Goal: Entertainment & Leisure: Consume media (video, audio)

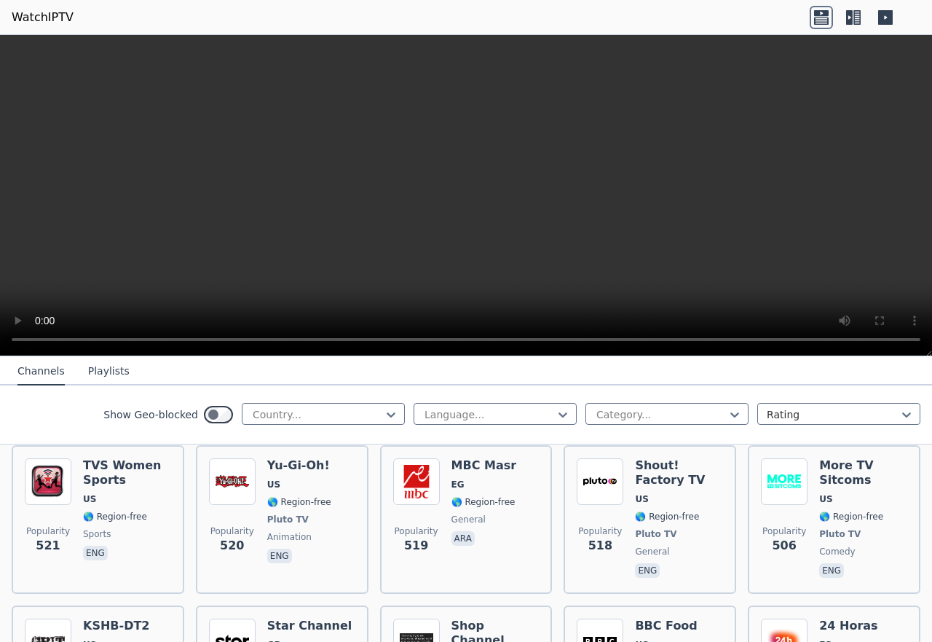
scroll to position [4747, 0]
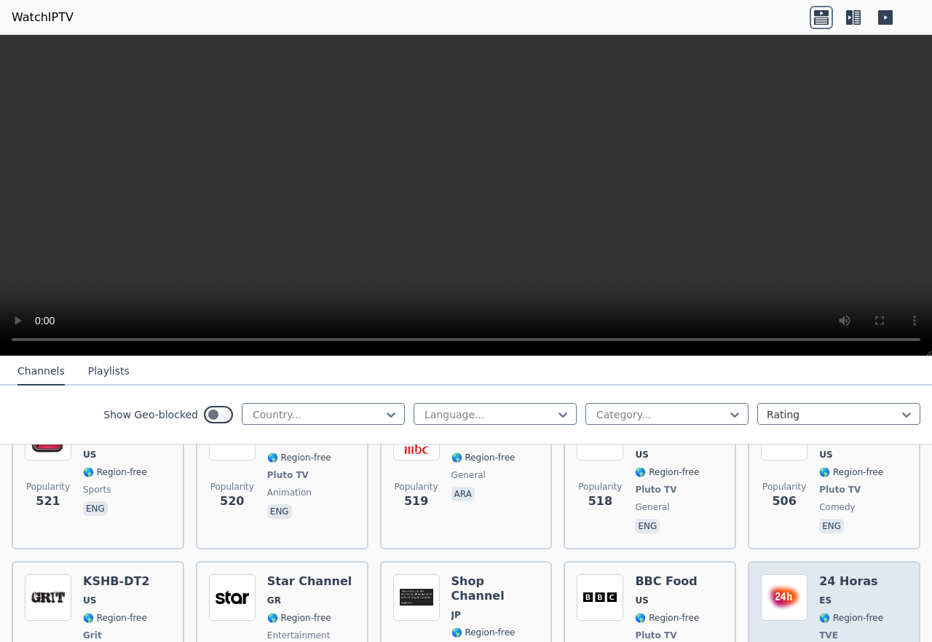
click at [819, 574] on div "24 Horas ES 🌎 Region-free TVE news spa eng" at bounding box center [851, 628] width 64 height 108
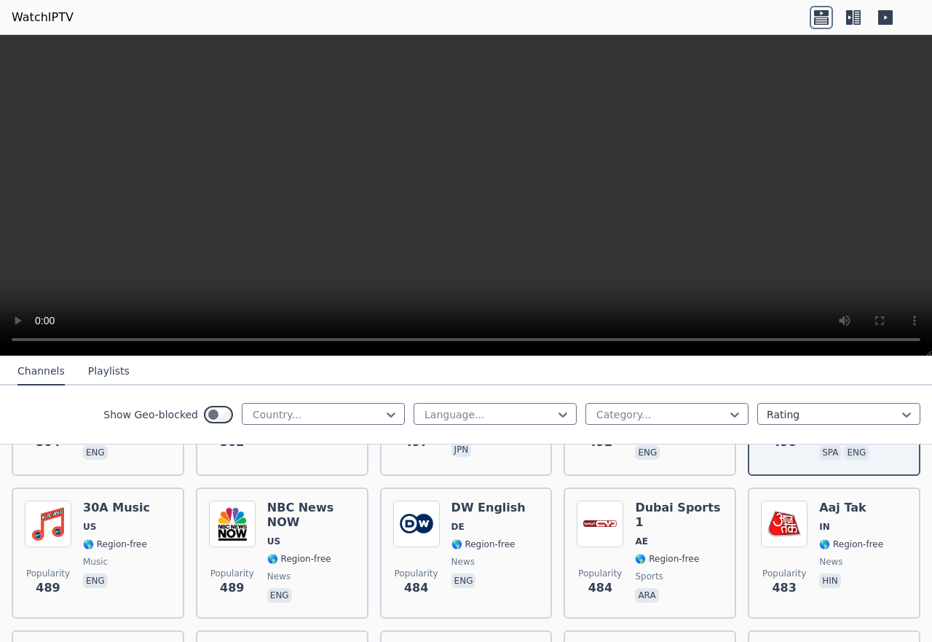
scroll to position [5162, 0]
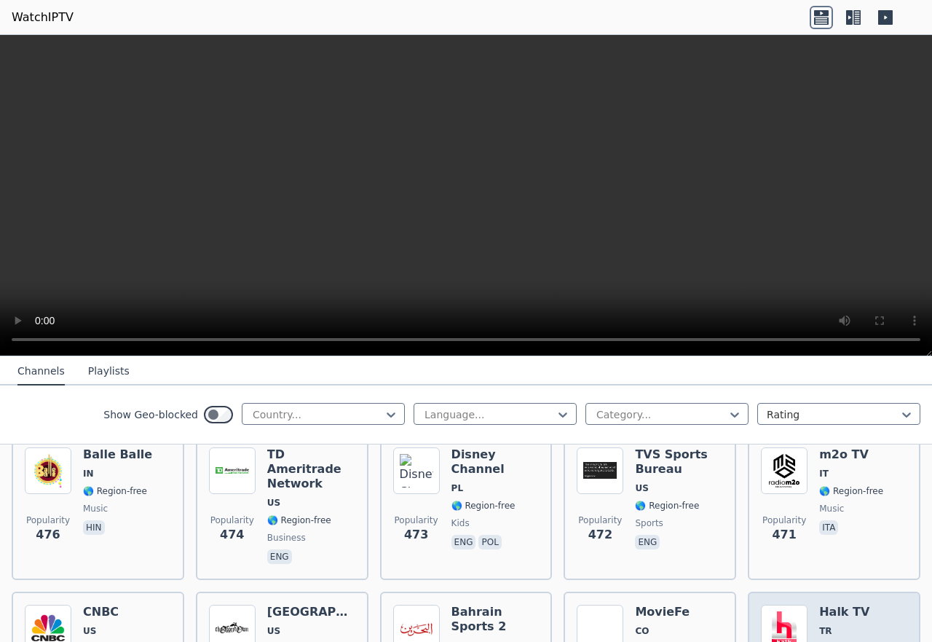
click at [819, 641] on span "🌎 Region-free" at bounding box center [851, 648] width 64 height 12
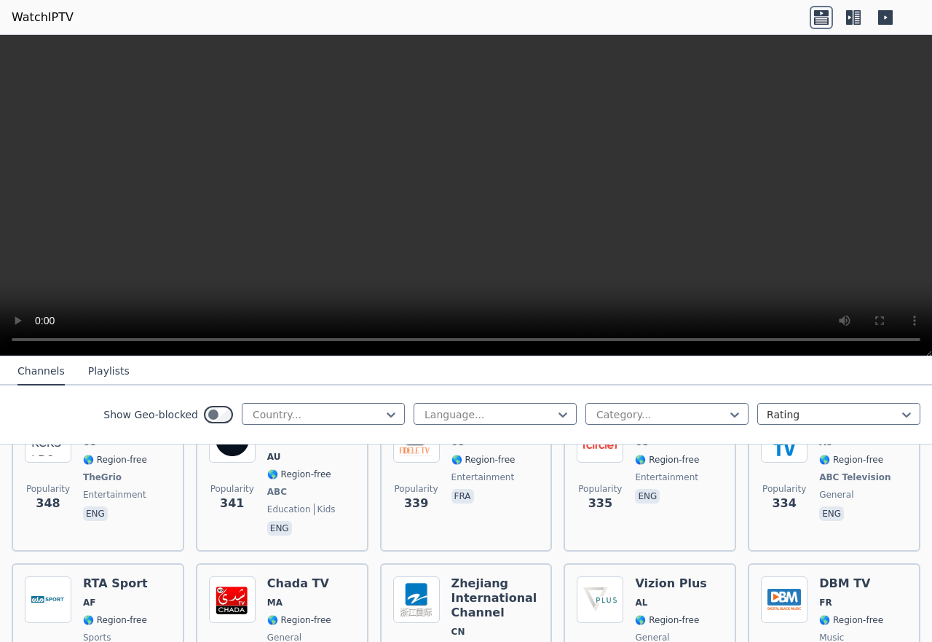
scroll to position [7460, 0]
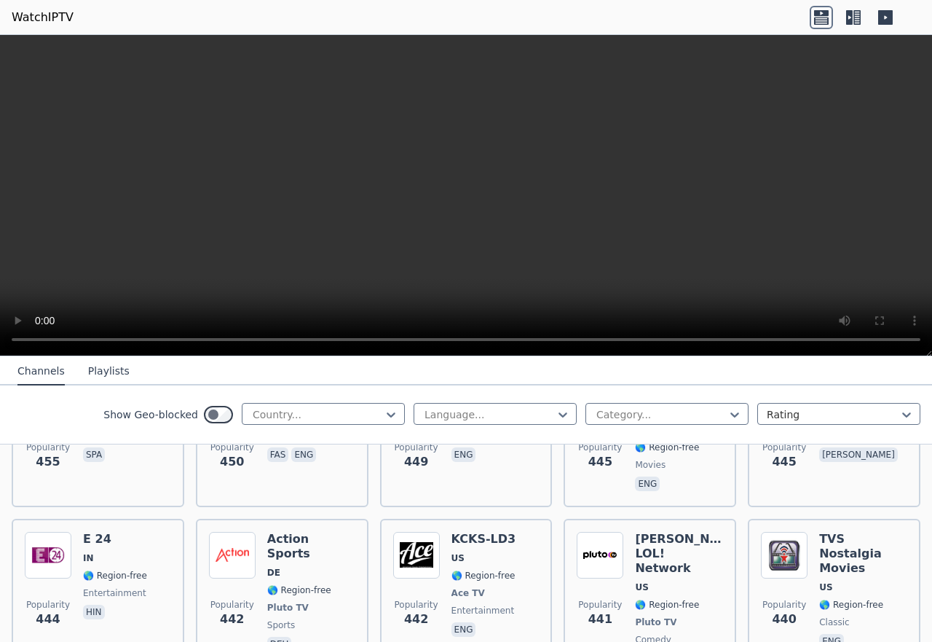
scroll to position [5294, 0]
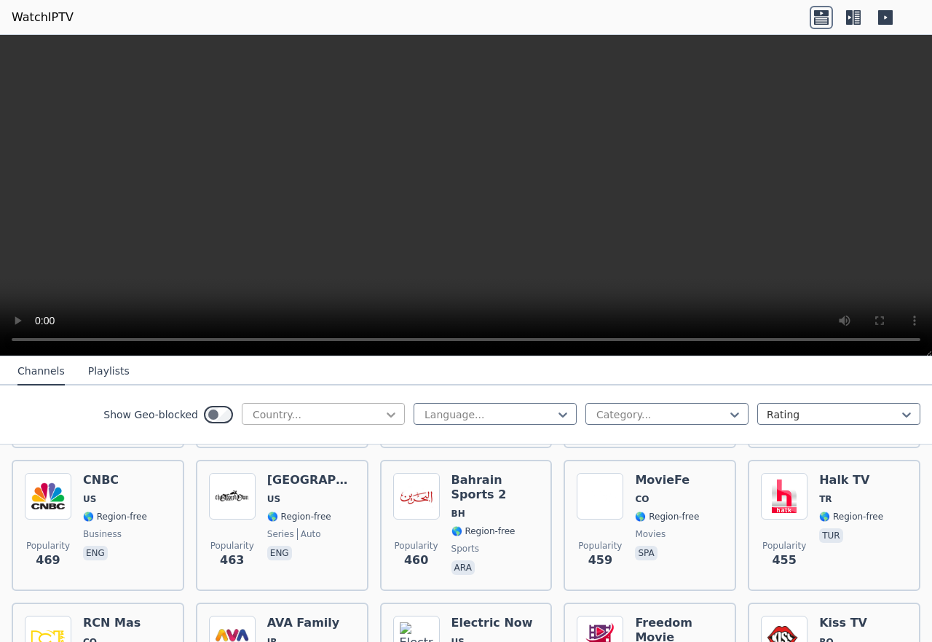
click at [384, 411] on icon at bounding box center [391, 414] width 15 height 15
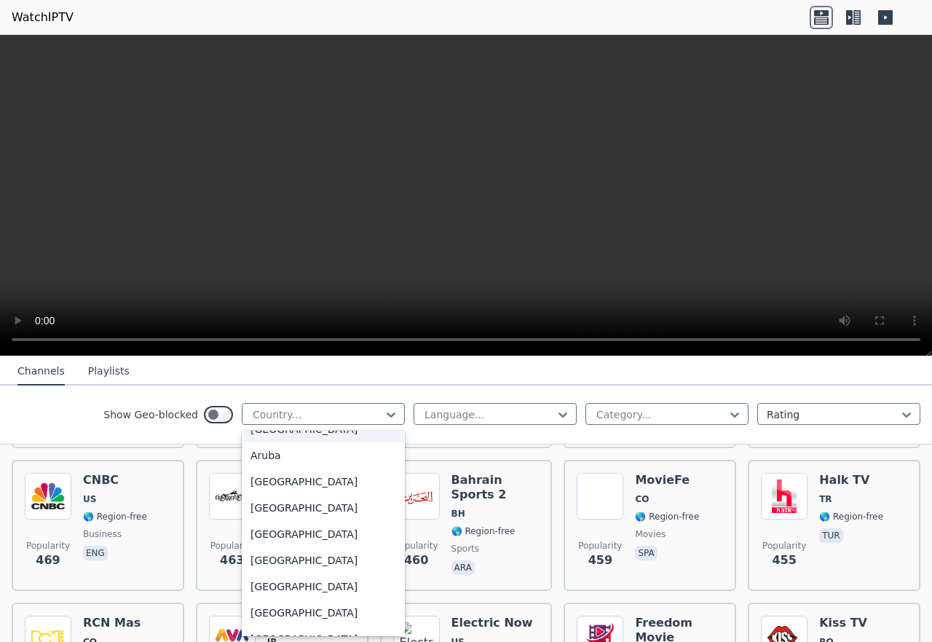
scroll to position [0, 0]
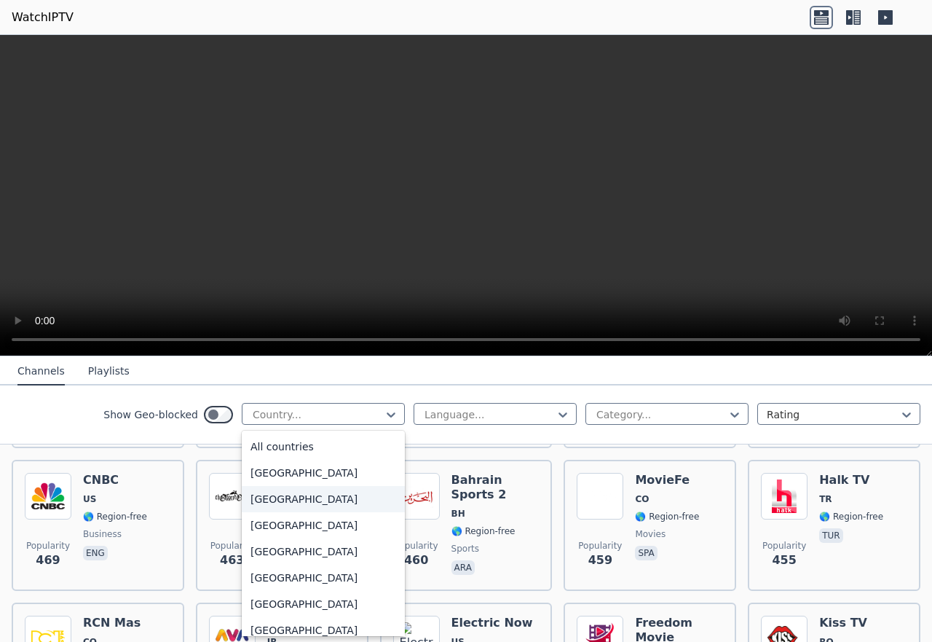
click at [259, 507] on div "Albania" at bounding box center [323, 499] width 163 height 26
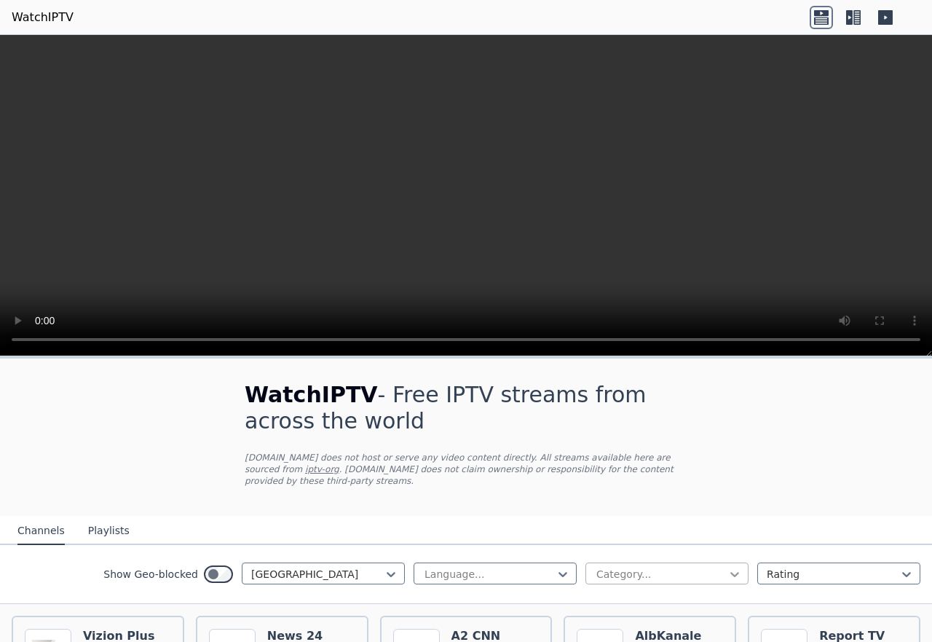
click at [729, 567] on icon at bounding box center [734, 574] width 15 height 15
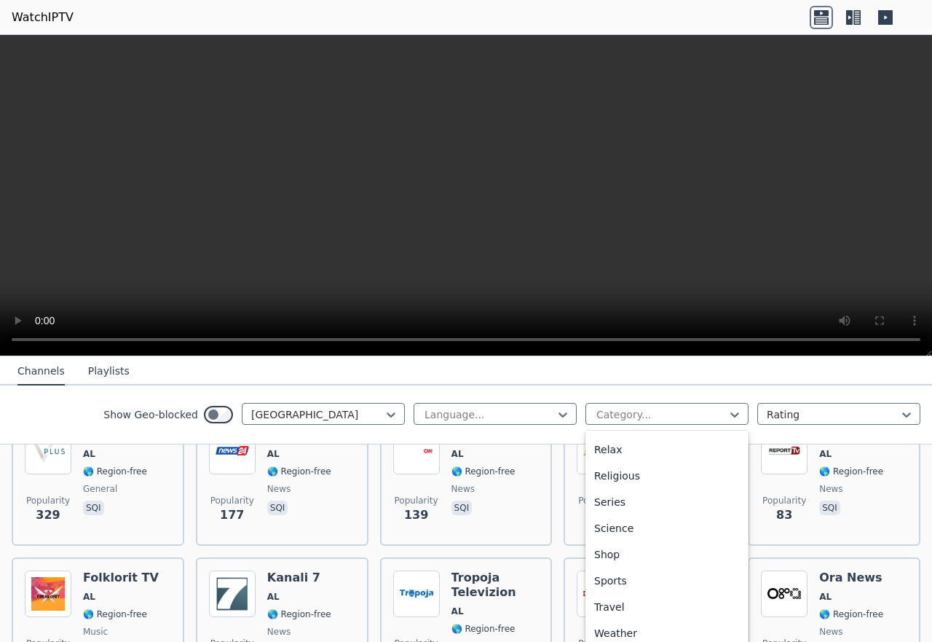
scroll to position [559, 0]
click at [610, 588] on div "Sports" at bounding box center [666, 580] width 163 height 26
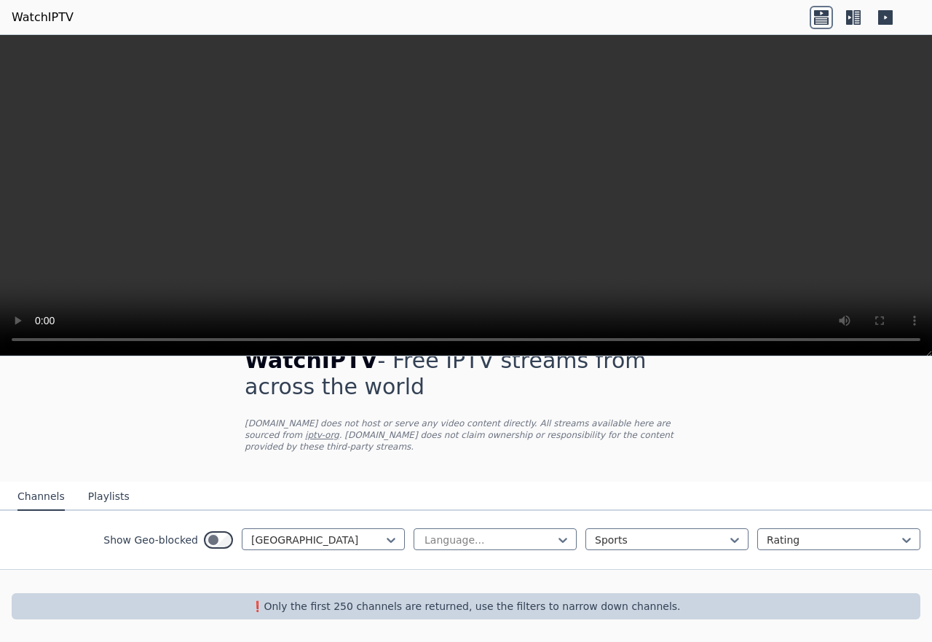
scroll to position [23, 0]
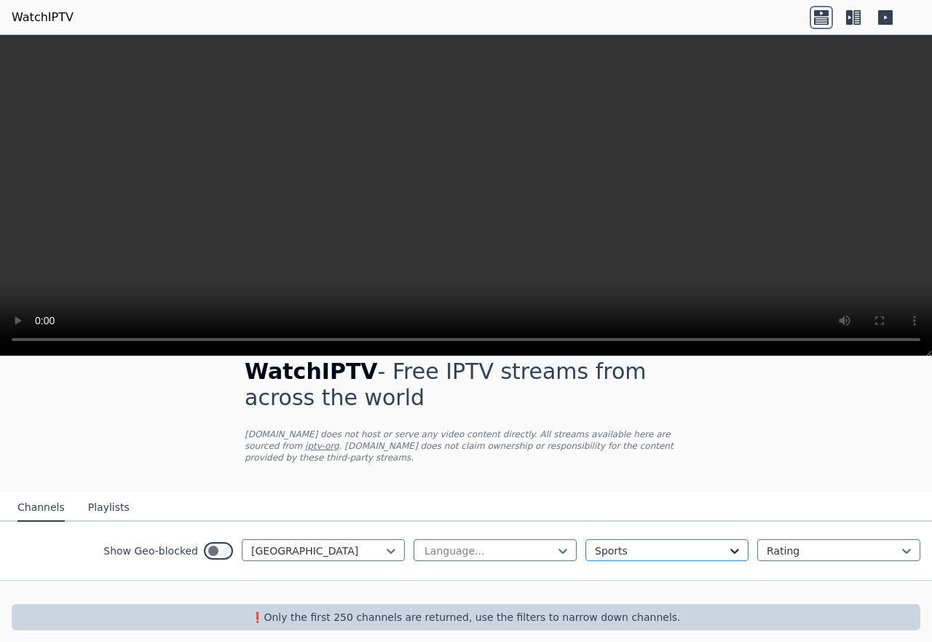
click at [722, 540] on div "option Sports, selected. Sports" at bounding box center [666, 550] width 163 height 22
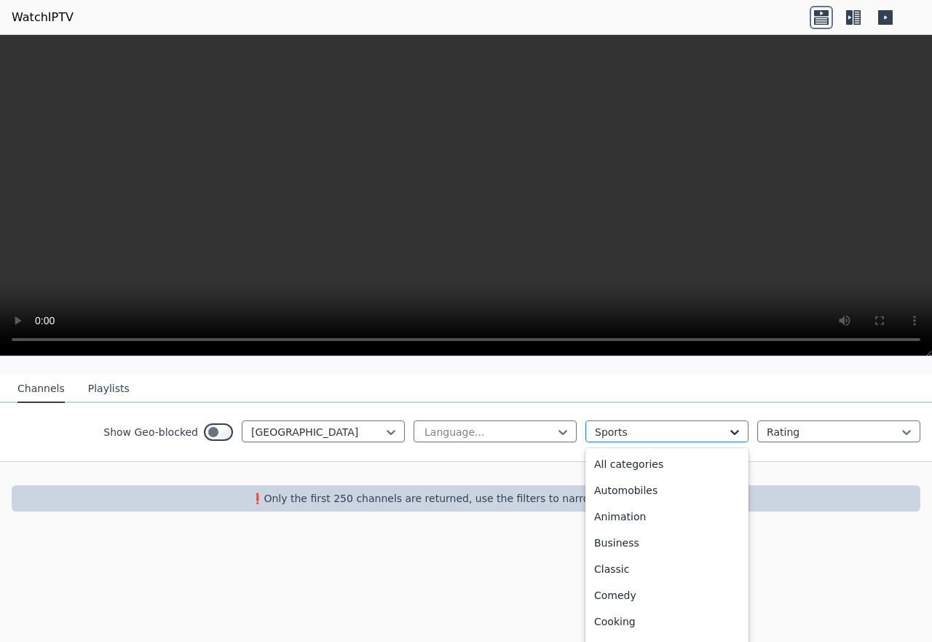
scroll to position [522, 0]
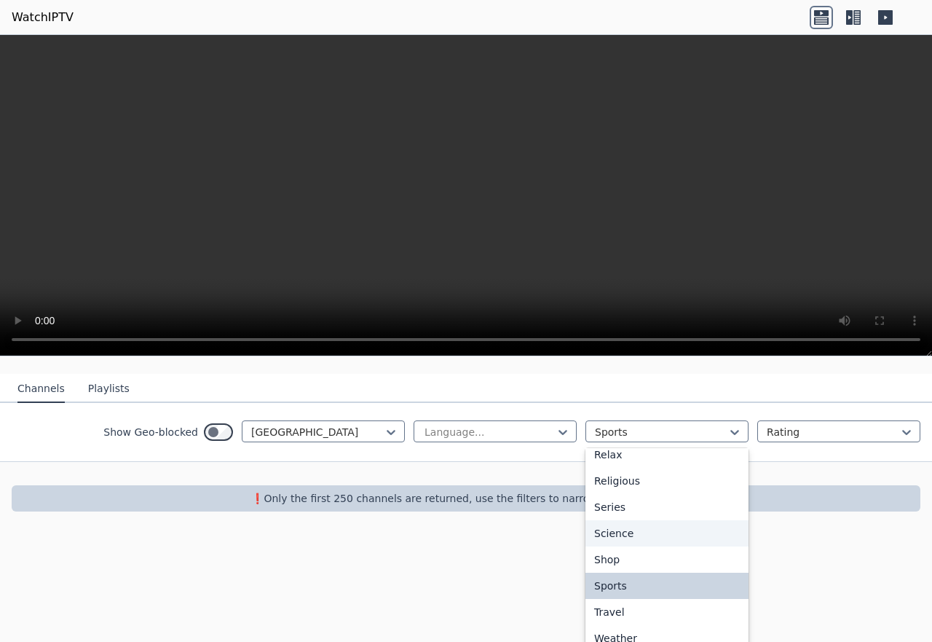
click at [650, 546] on div "Science" at bounding box center [666, 533] width 163 height 26
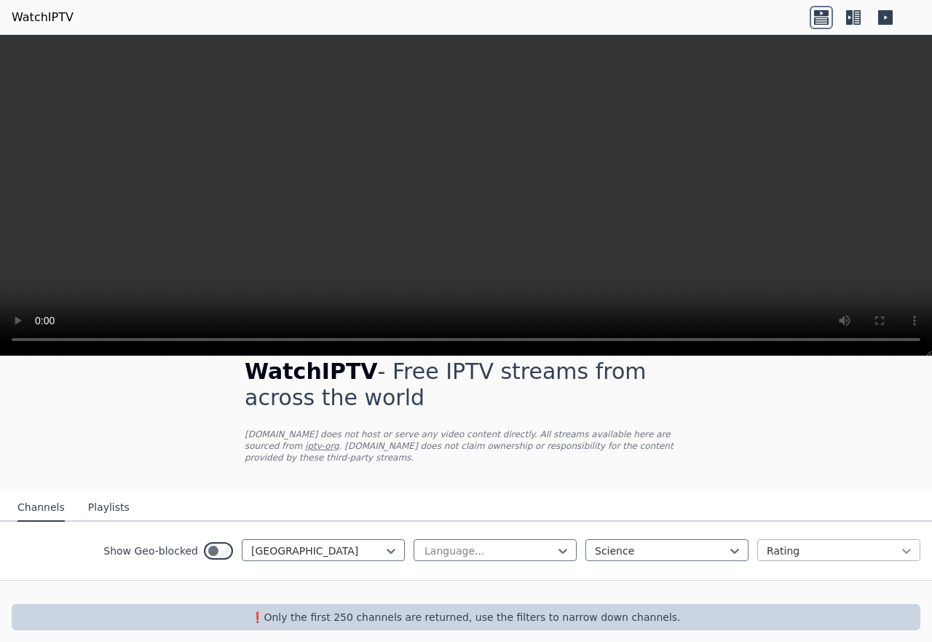
click at [900, 543] on icon at bounding box center [906, 550] width 15 height 15
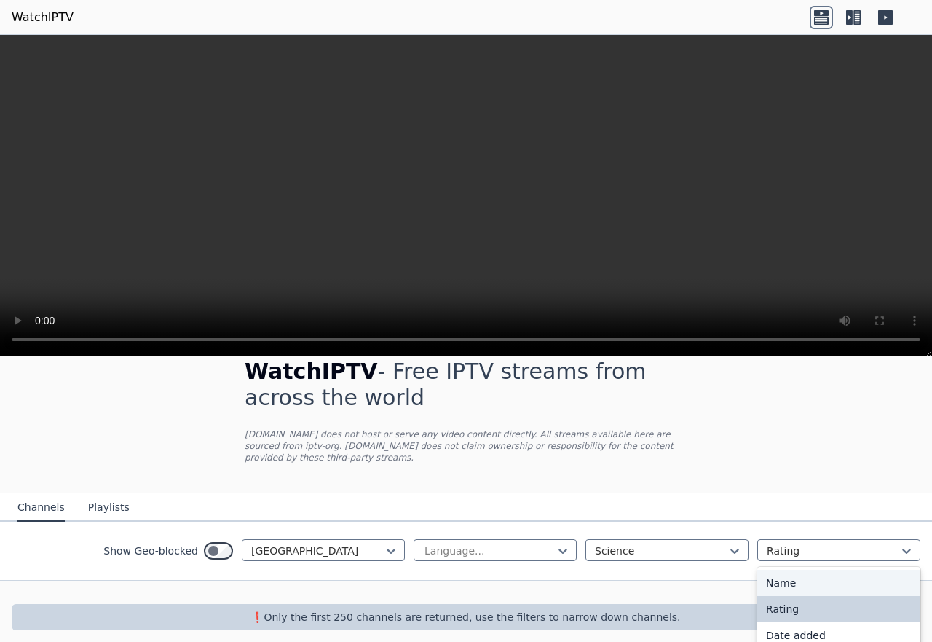
click at [824, 571] on div "Name" at bounding box center [838, 582] width 163 height 26
click at [727, 543] on icon at bounding box center [734, 550] width 15 height 15
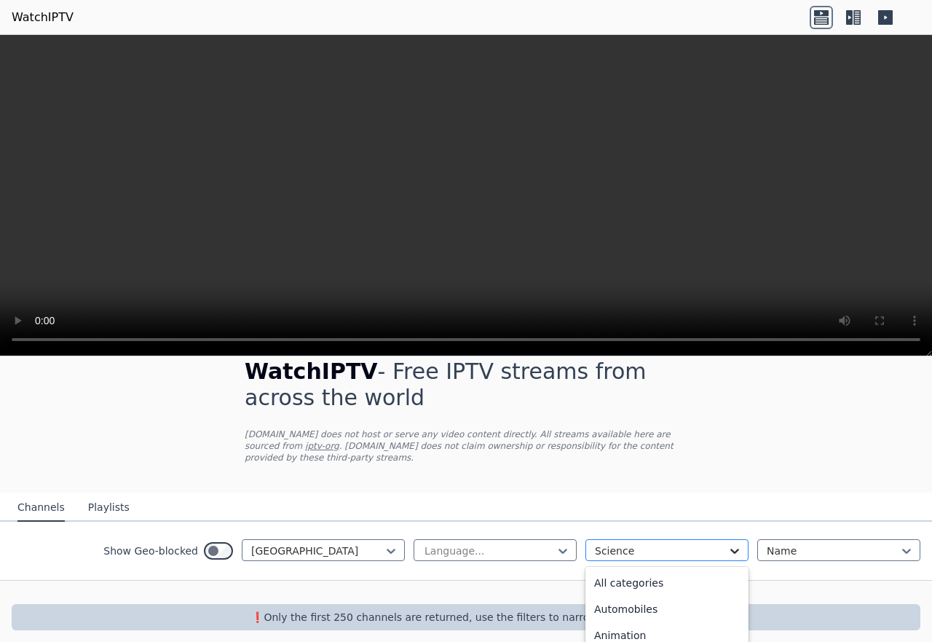
scroll to position [464, 0]
click at [625, 551] on div "Music" at bounding box center [666, 538] width 163 height 26
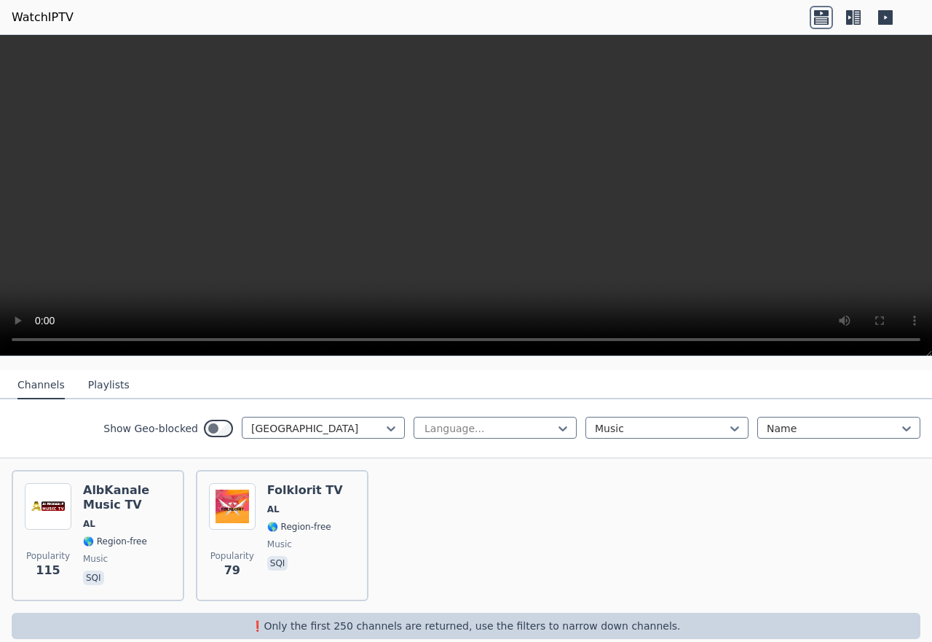
scroll to position [154, 0]
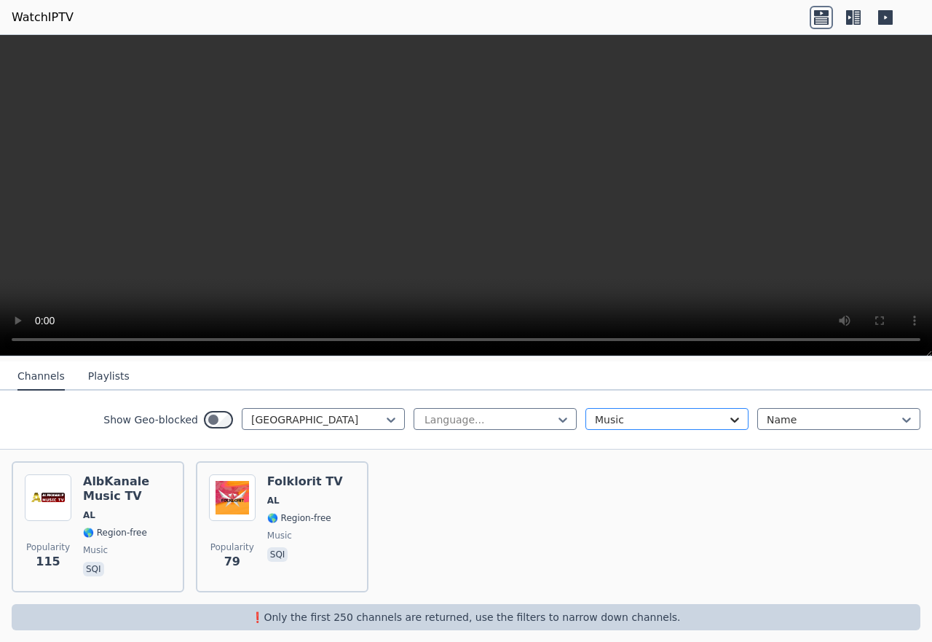
click at [727, 425] on div at bounding box center [734, 419] width 15 height 15
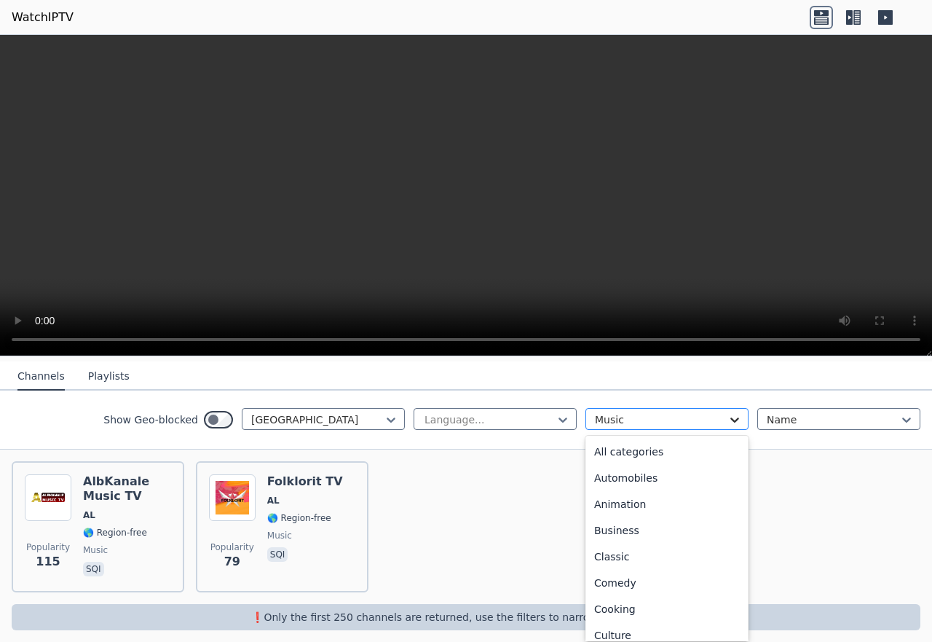
scroll to position [289, 0]
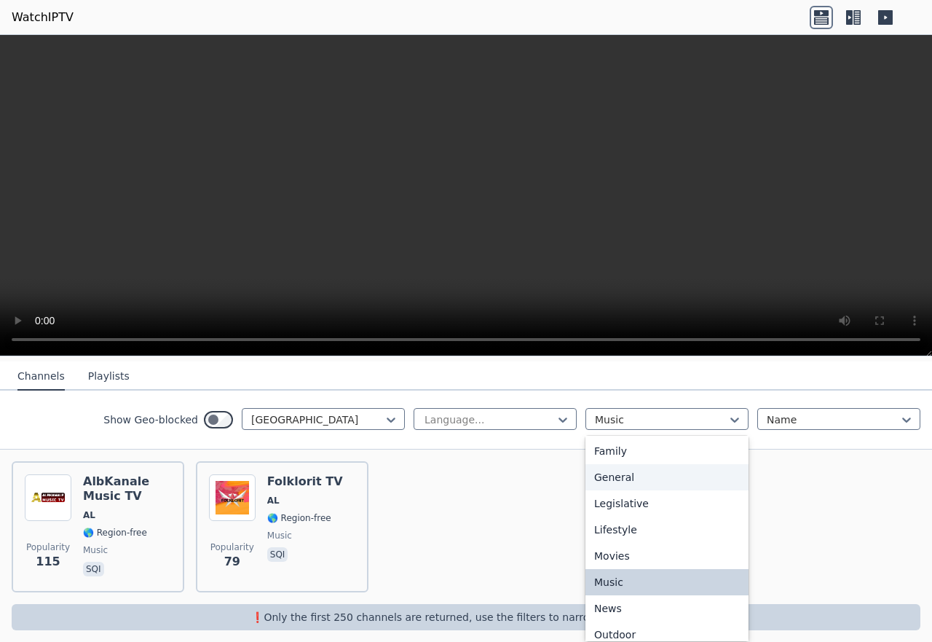
click at [648, 490] on div "General" at bounding box center [666, 477] width 163 height 26
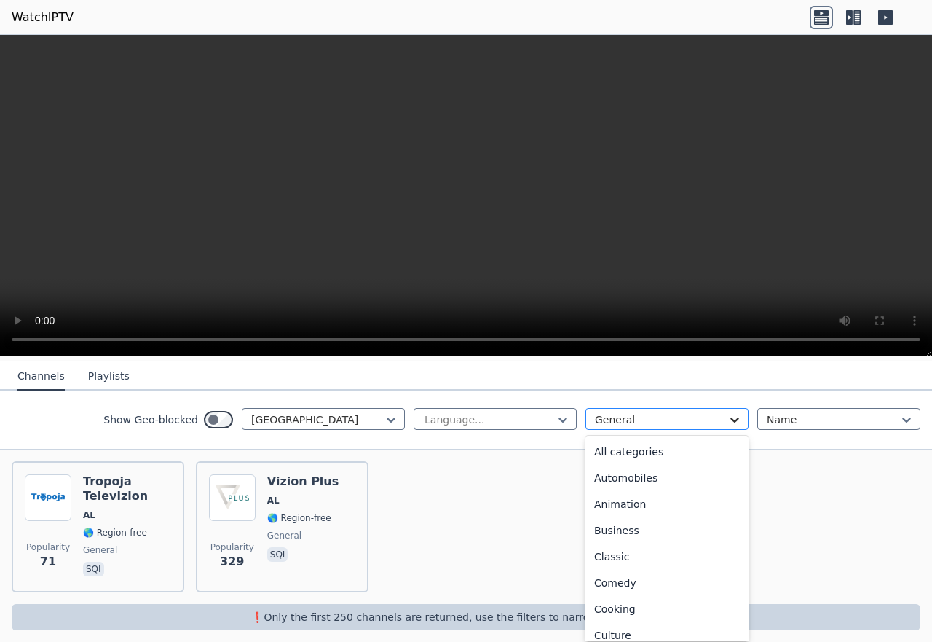
click at [733, 412] on div at bounding box center [734, 419] width 15 height 15
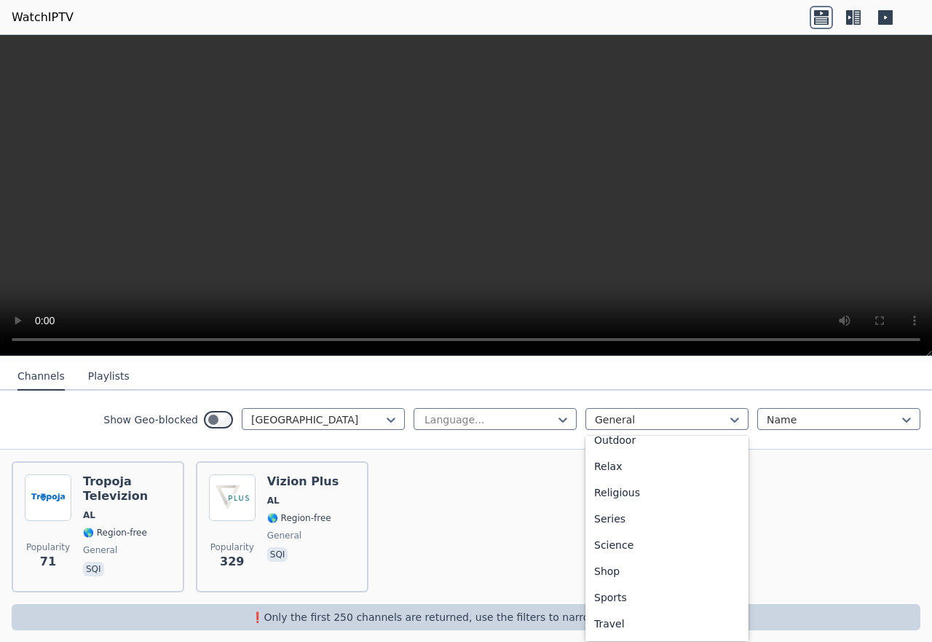
scroll to position [560, 0]
click at [679, 586] on div "Sports" at bounding box center [666, 573] width 163 height 26
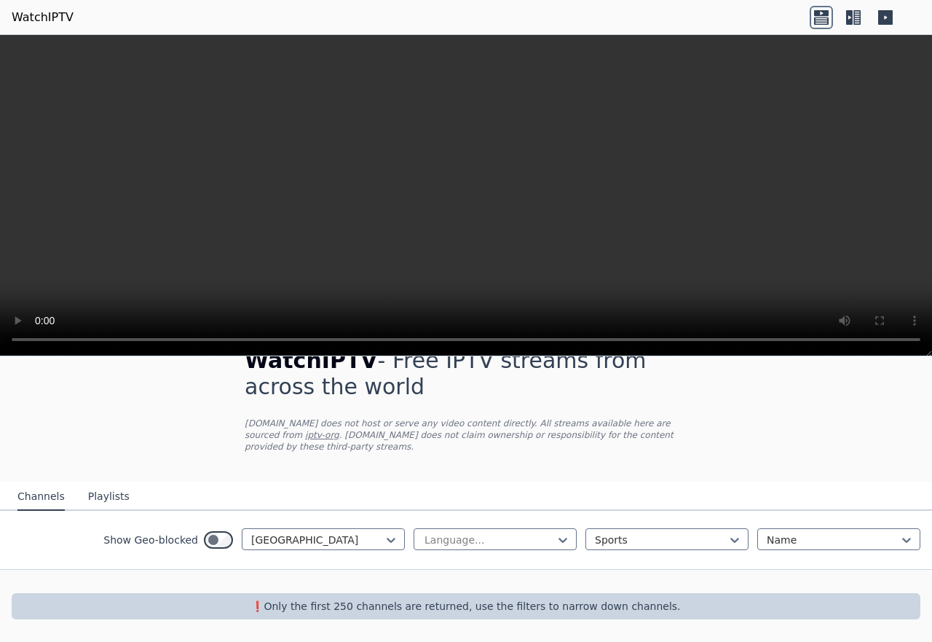
scroll to position [23, 0]
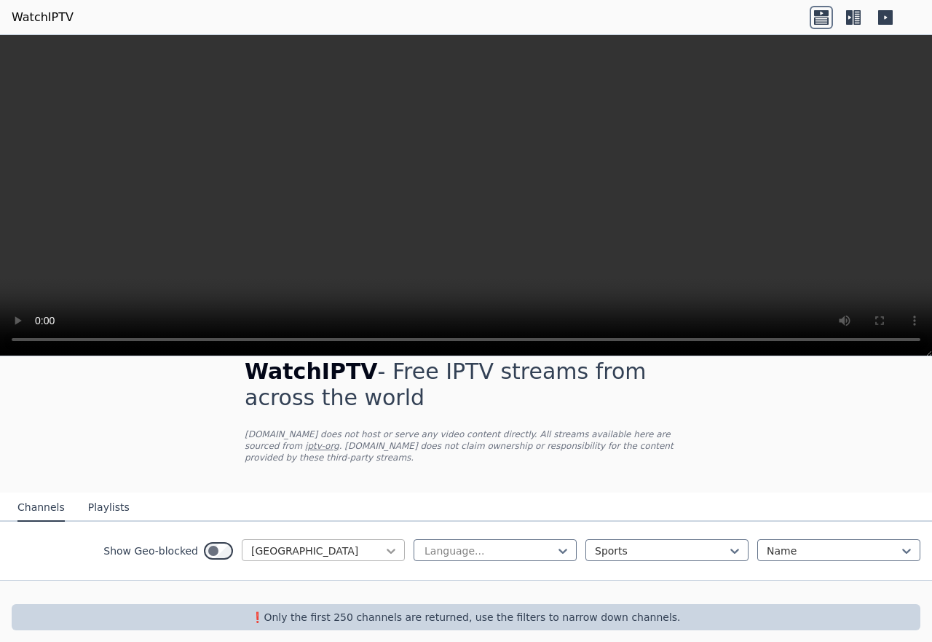
click at [384, 546] on icon at bounding box center [391, 550] width 15 height 15
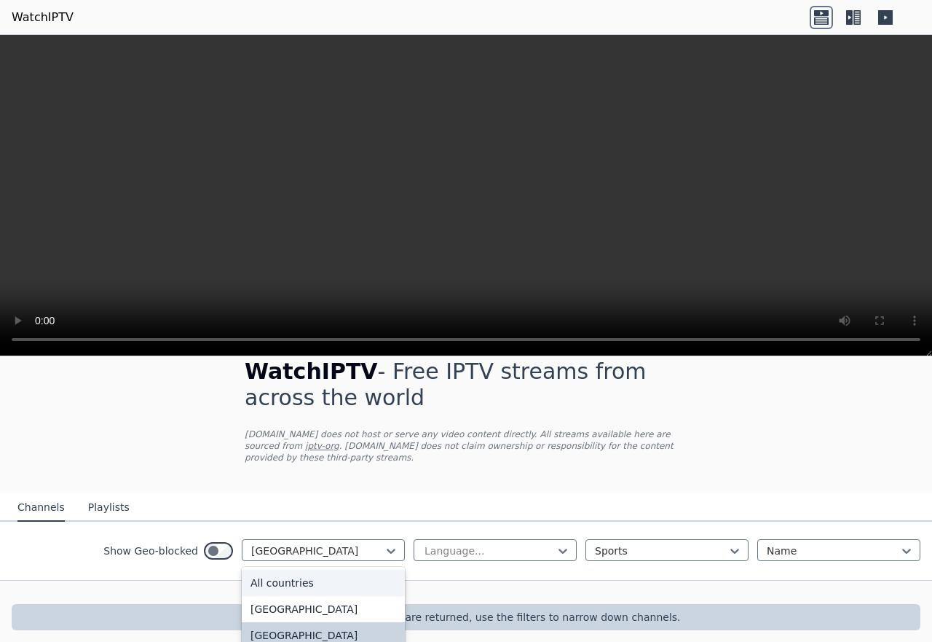
click at [307, 576] on div "All countries" at bounding box center [323, 582] width 163 height 26
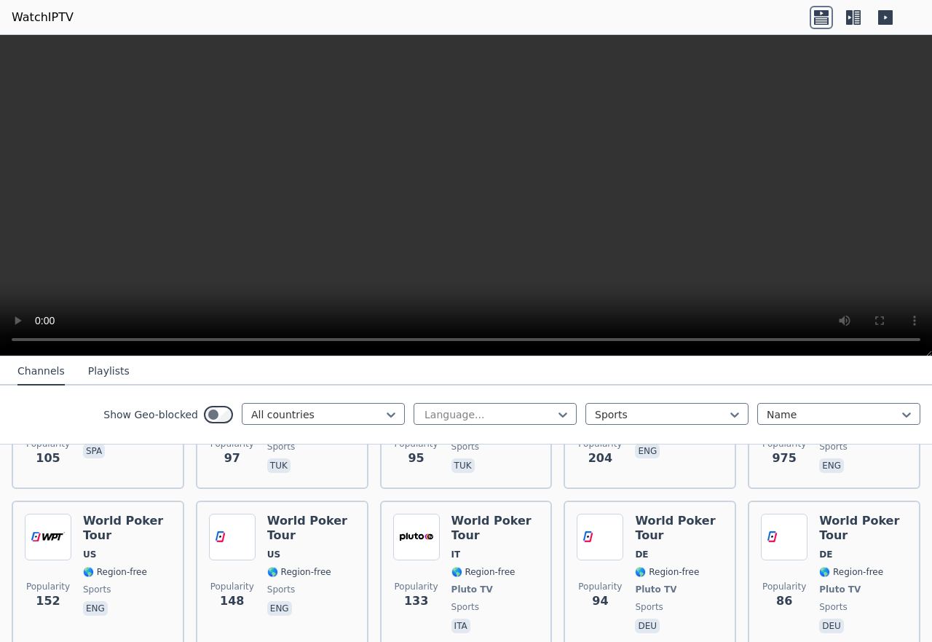
scroll to position [3209, 0]
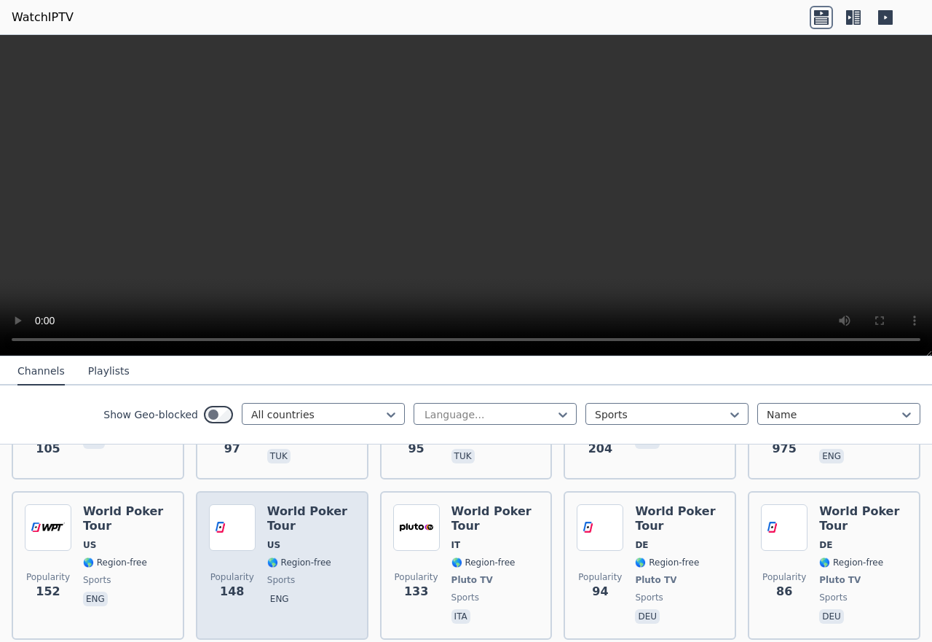
click at [317, 539] on span "US" at bounding box center [311, 545] width 88 height 12
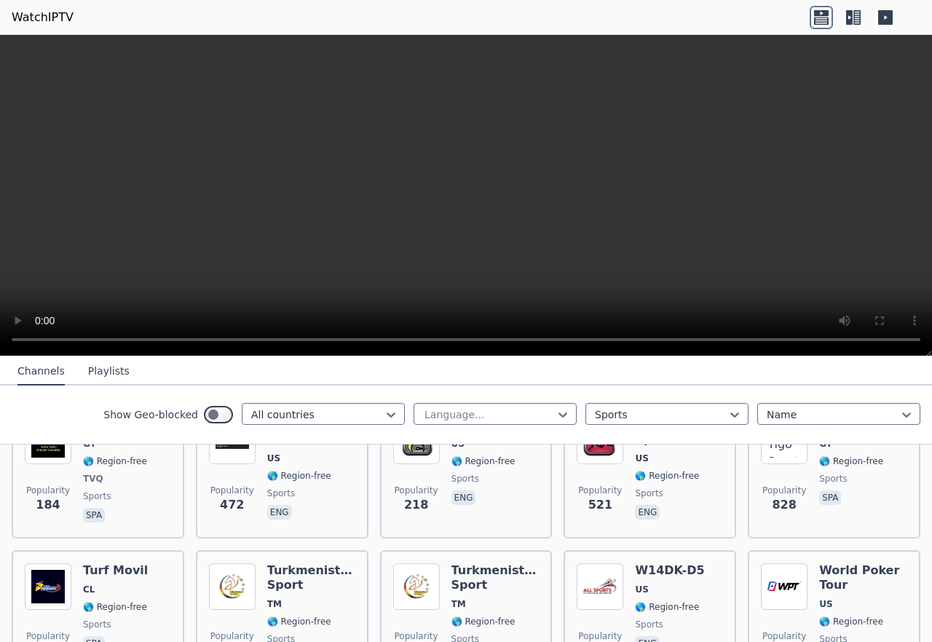
scroll to position [2986, 0]
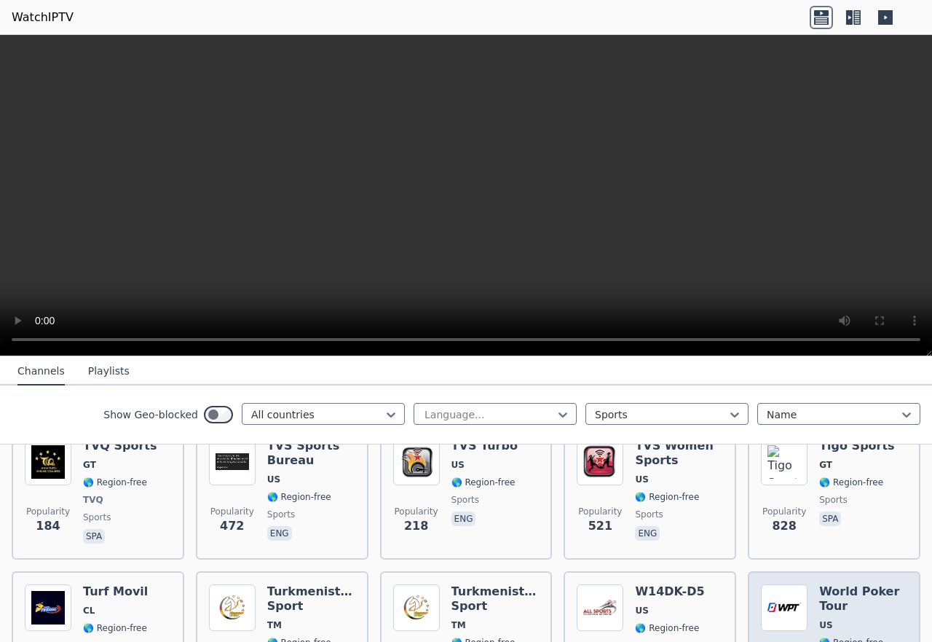
click at [826, 636] on span "🌎 Region-free" at bounding box center [851, 642] width 64 height 12
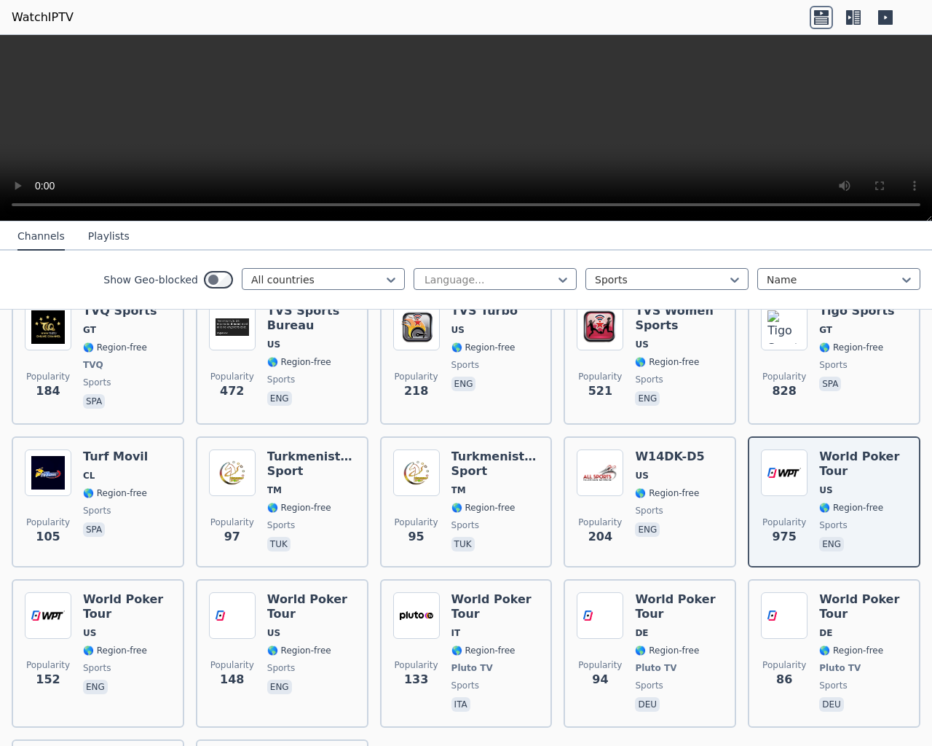
click at [611, 221] on video at bounding box center [466, 128] width 932 height 186
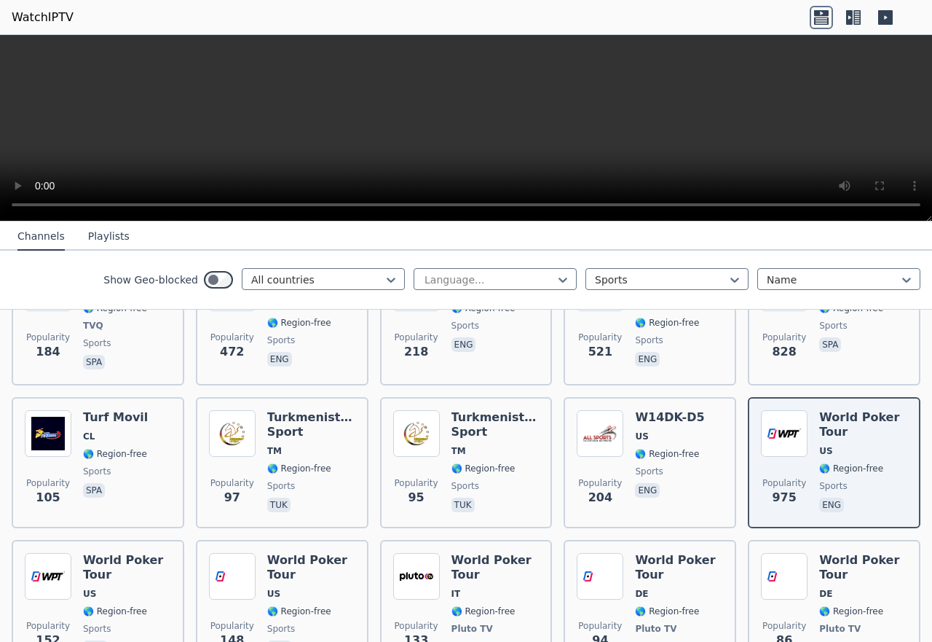
scroll to position [3206, 0]
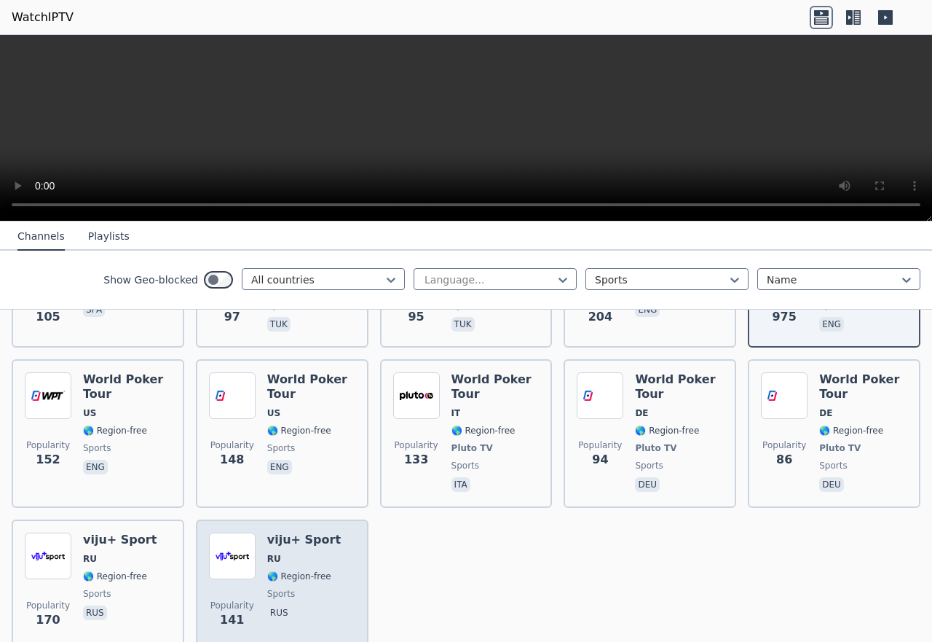
click at [287, 553] on span "RU" at bounding box center [304, 559] width 74 height 12
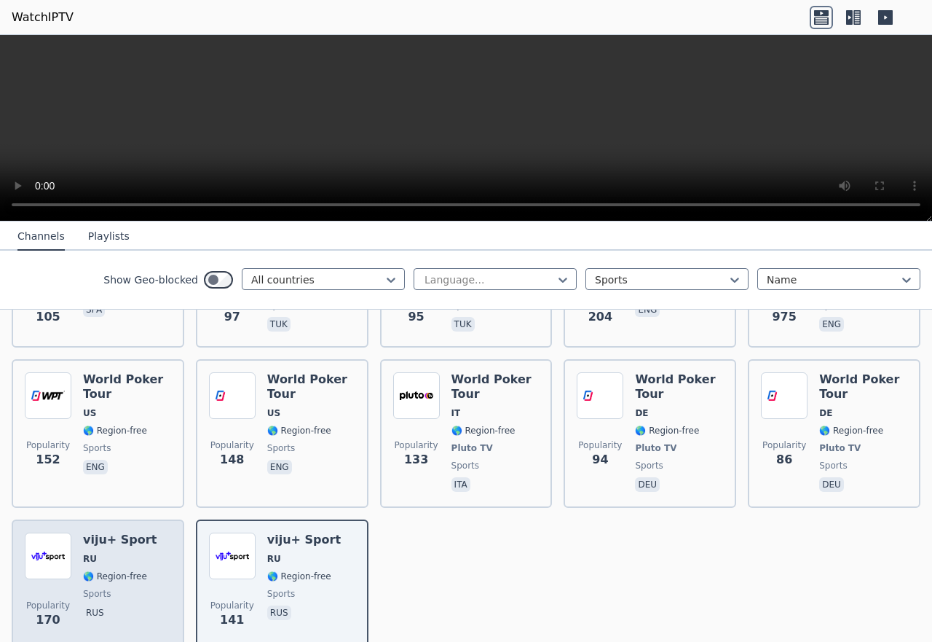
click at [98, 532] on div "viju+ Sport RU 🌎 Region-free sports rus" at bounding box center [120, 584] width 74 height 105
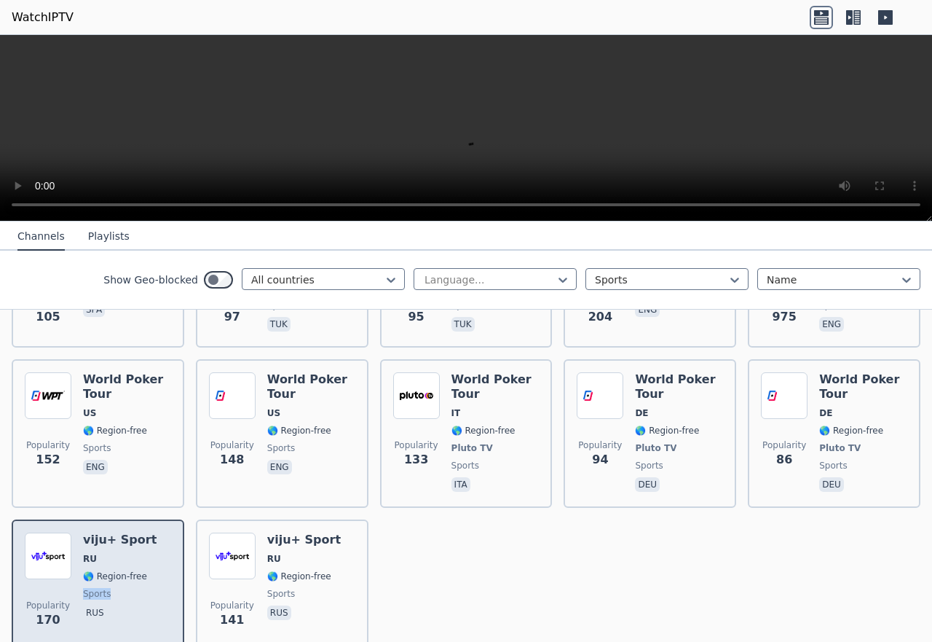
click at [98, 532] on div "viju+ Sport RU 🌎 Region-free sports rus" at bounding box center [120, 584] width 74 height 105
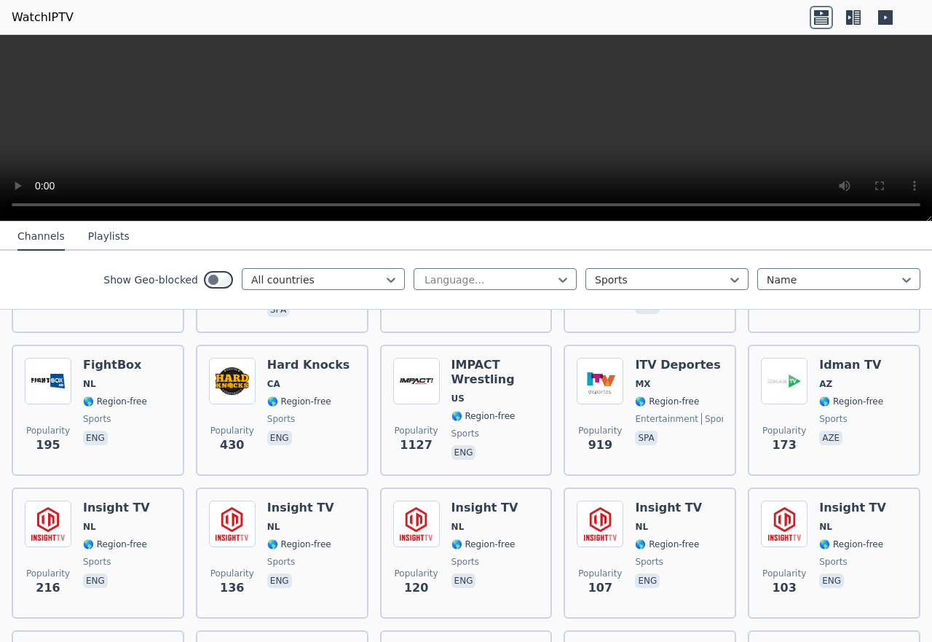
scroll to position [922, 0]
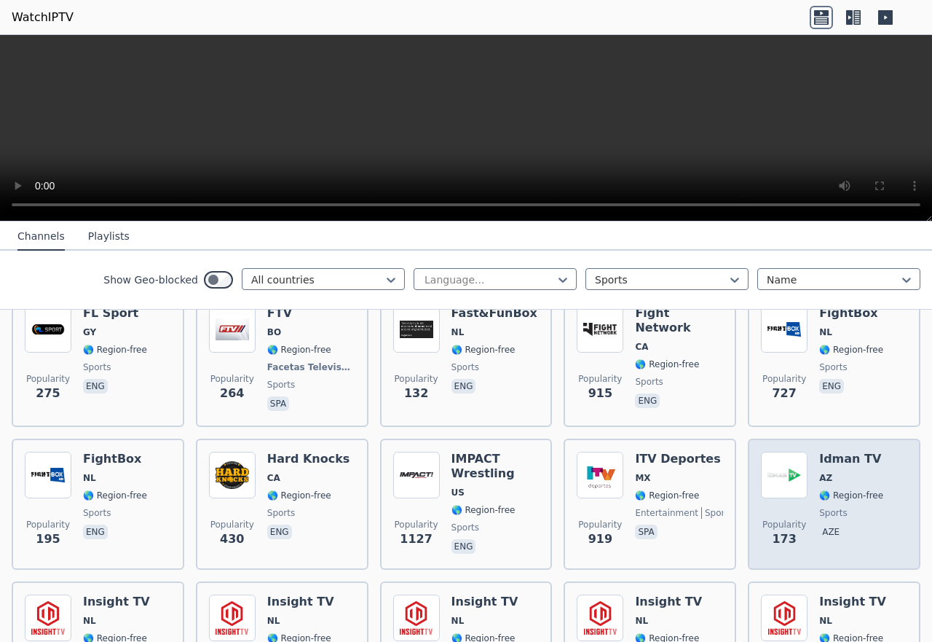
click at [819, 480] on div "Idman TV AZ 🌎 Region-free sports aze" at bounding box center [851, 503] width 64 height 105
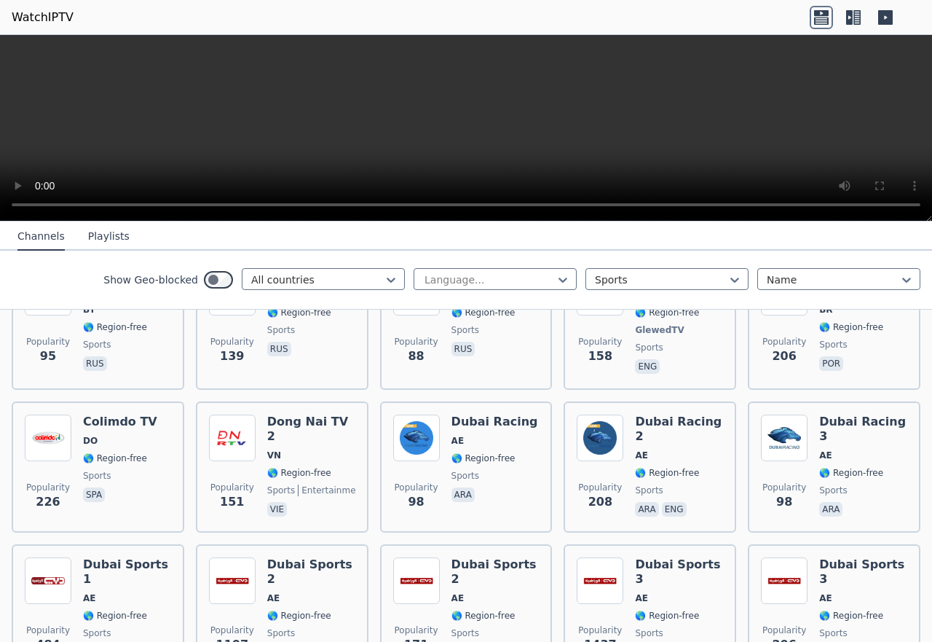
scroll to position [0, 0]
